Goal: Task Accomplishment & Management: Use online tool/utility

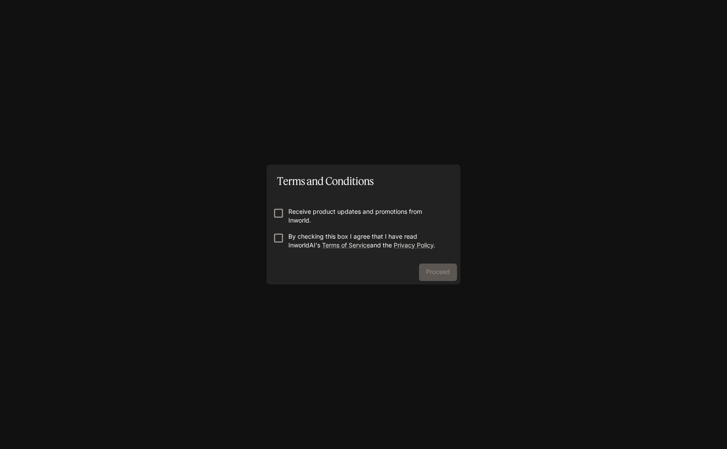
click at [318, 217] on p "Receive product updates and promotions from Inworld." at bounding box center [366, 215] width 157 height 17
click at [296, 238] on p "By checking this box I agree that I have read InworldAI's Terms of Service and …" at bounding box center [366, 240] width 157 height 17
click at [435, 274] on button "Proceed" at bounding box center [438, 272] width 38 height 17
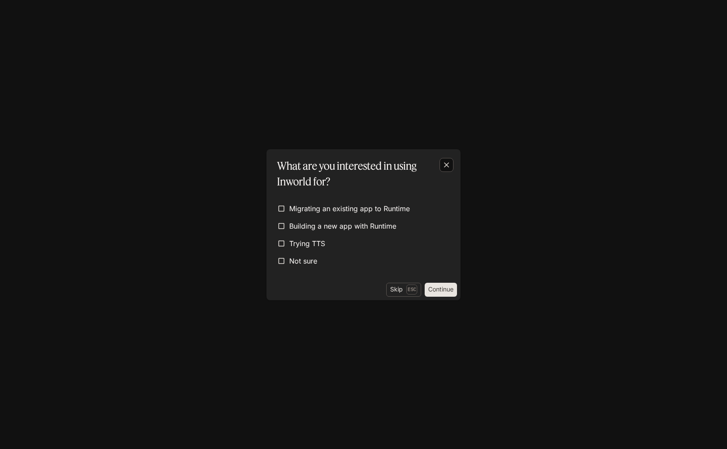
click at [447, 163] on icon "button" at bounding box center [446, 164] width 5 height 5
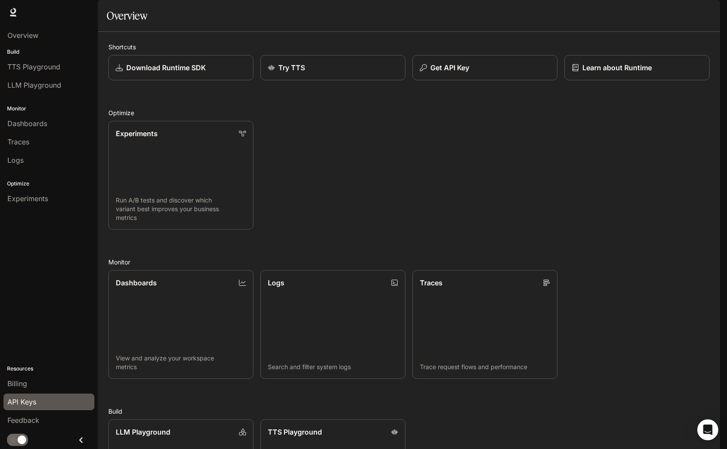
click at [30, 396] on link "API Keys" at bounding box center [48, 402] width 91 height 17
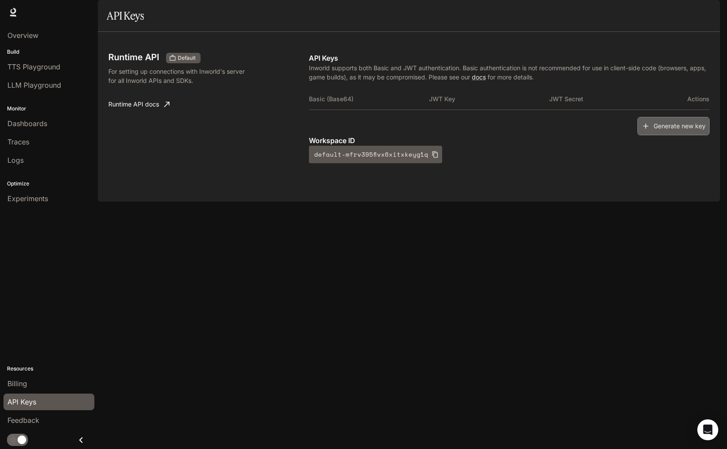
click at [647, 131] on icon "button" at bounding box center [645, 126] width 9 height 9
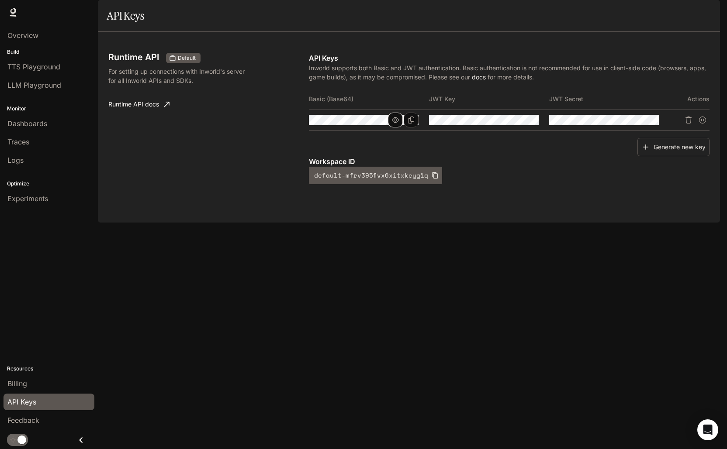
click at [393, 124] on icon "button" at bounding box center [395, 120] width 7 height 7
click at [407, 124] on icon "Copy Basic (Base64)" at bounding box center [410, 120] width 7 height 7
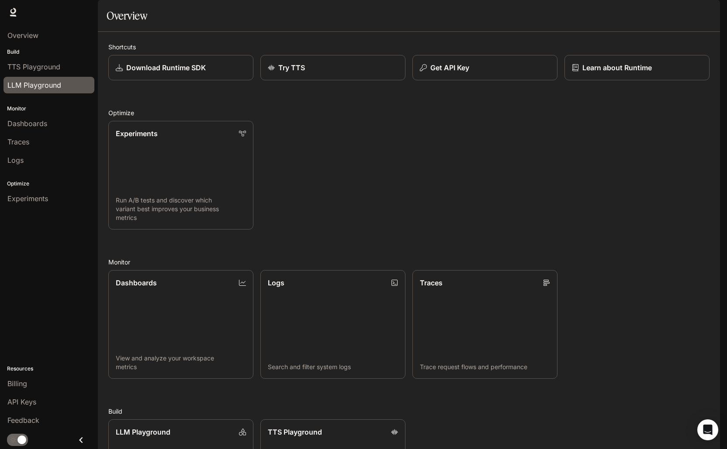
click at [71, 89] on div "LLM Playground" at bounding box center [48, 85] width 83 height 10
